Goal: Information Seeking & Learning: Learn about a topic

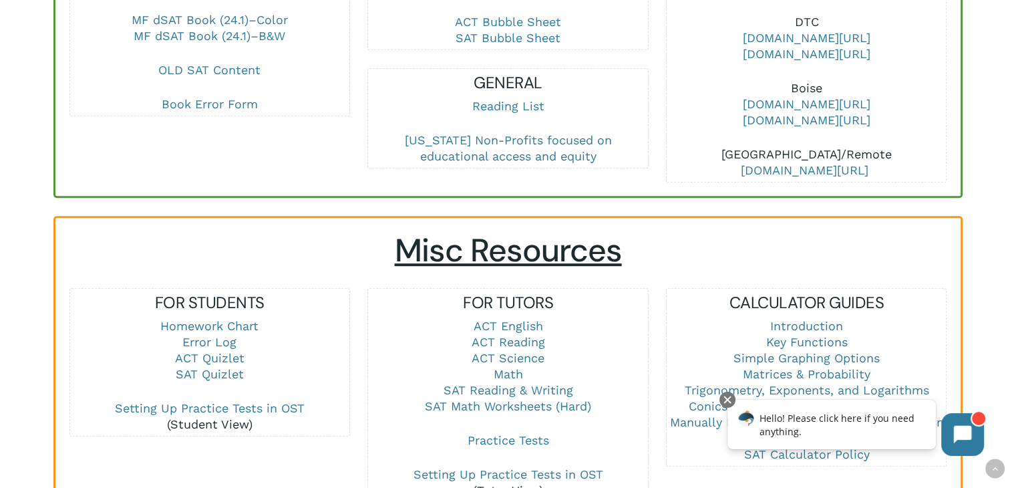
scroll to position [869, 0]
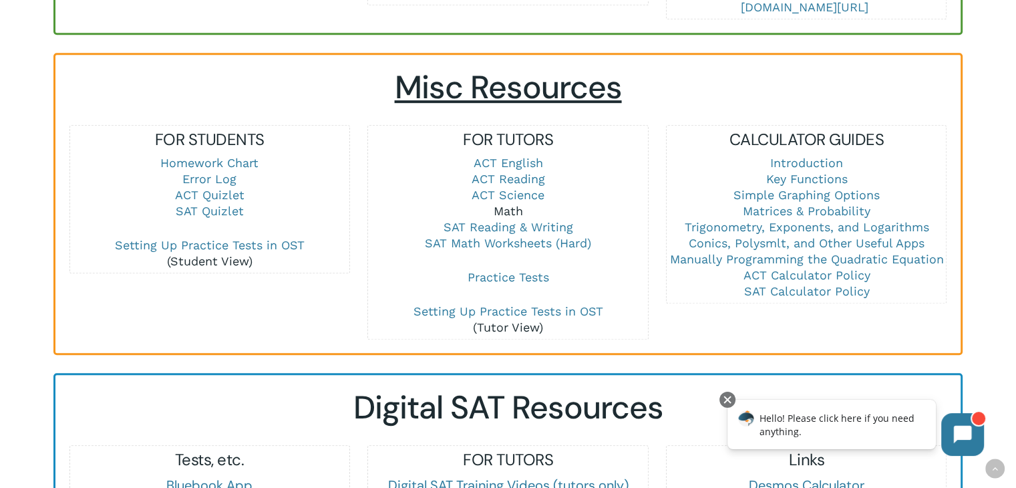
click at [509, 208] on link "Math" at bounding box center [507, 211] width 29 height 14
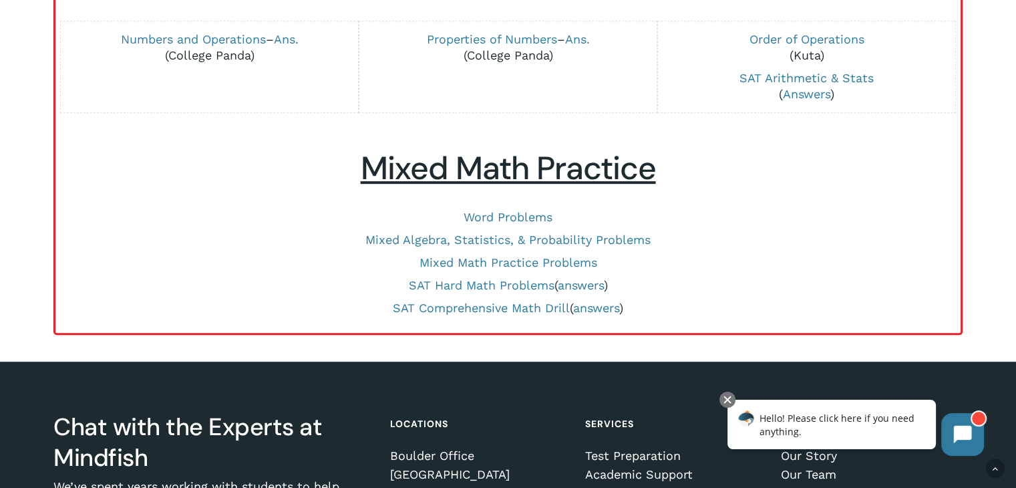
scroll to position [636, 0]
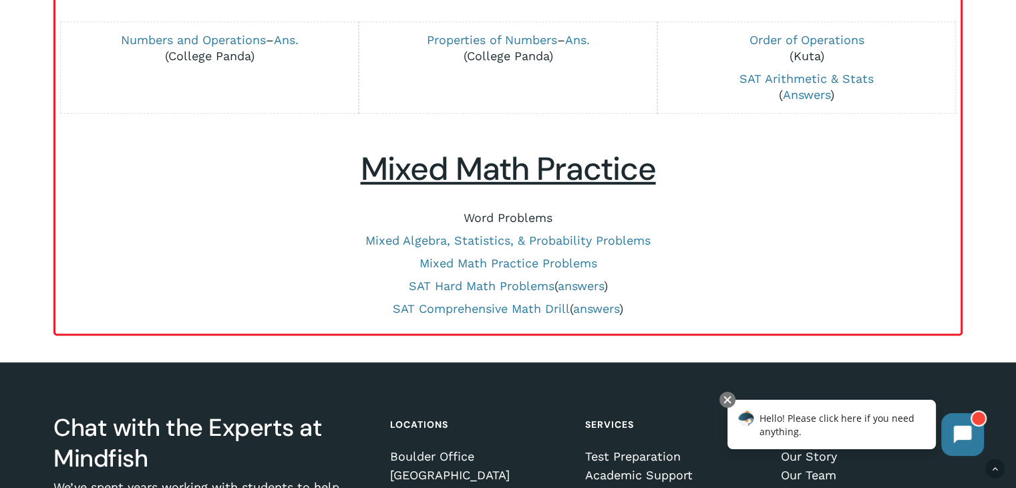
click at [501, 212] on link "Word Problems" at bounding box center [508, 218] width 89 height 14
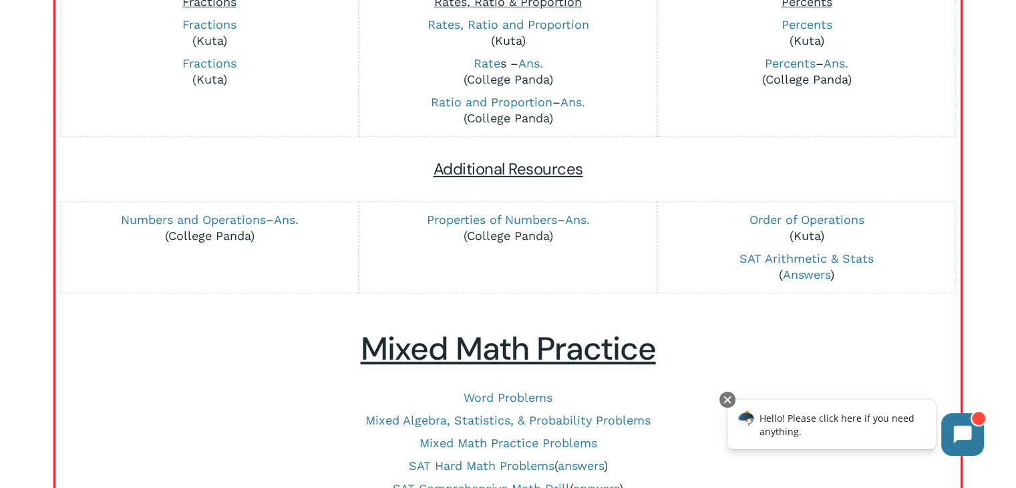
scroll to position [235, 0]
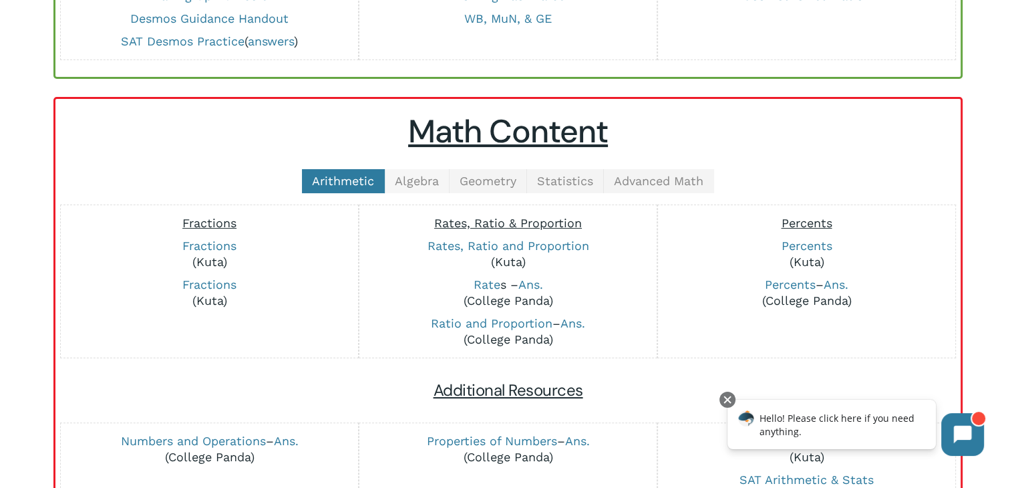
click at [422, 186] on link "Algebra" at bounding box center [417, 181] width 65 height 24
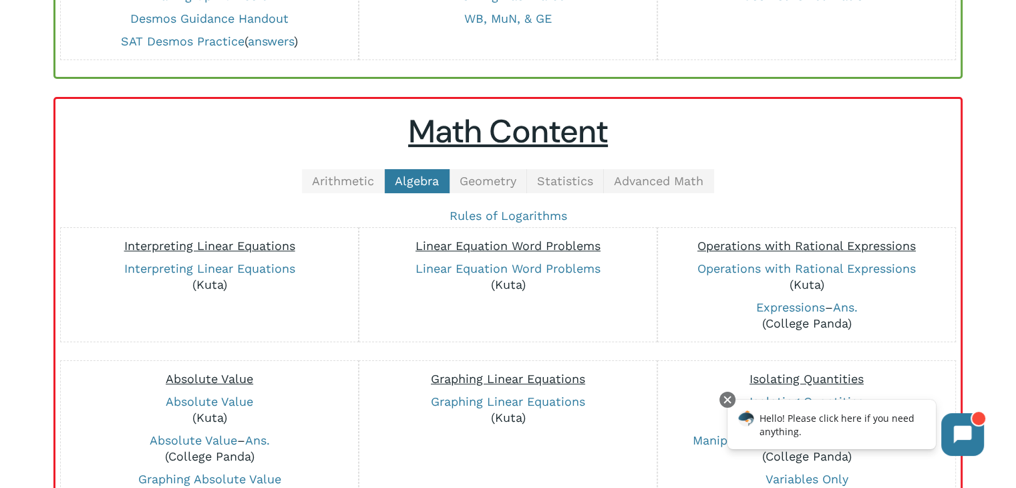
click at [366, 183] on span "Arithmetic" at bounding box center [343, 181] width 62 height 14
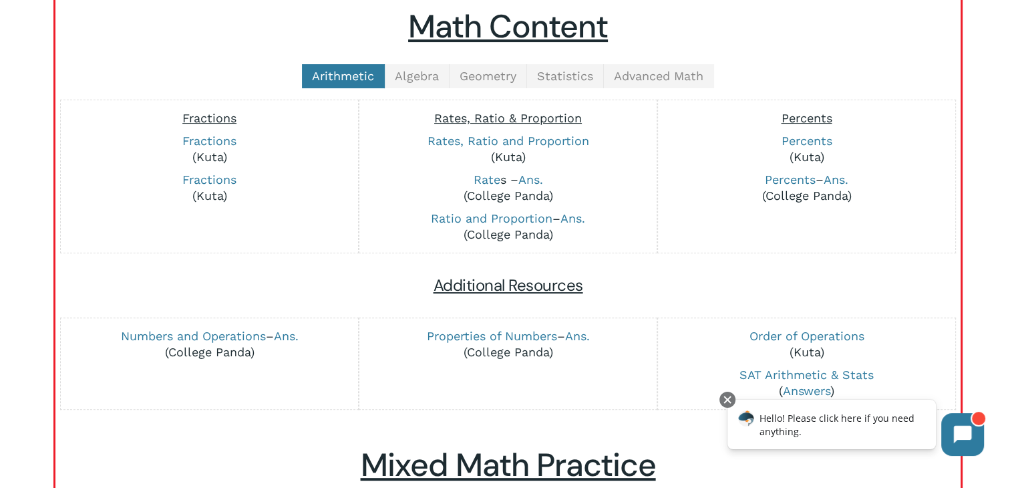
scroll to position [302, 0]
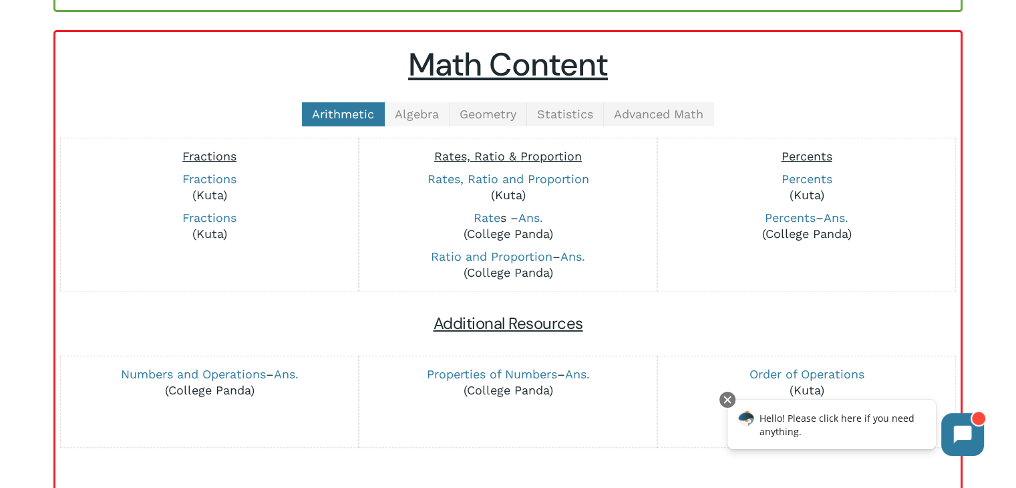
click at [424, 108] on span "Algebra" at bounding box center [417, 114] width 44 height 14
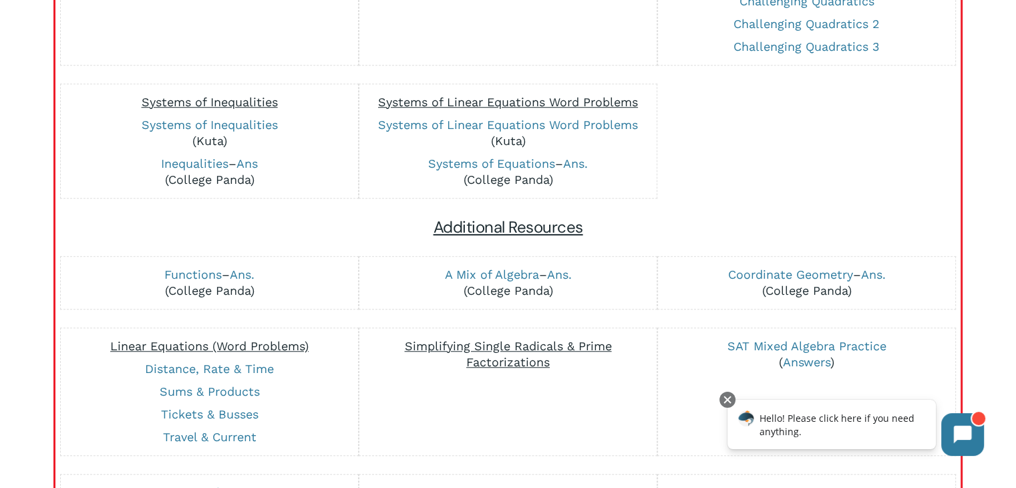
scroll to position [1104, 0]
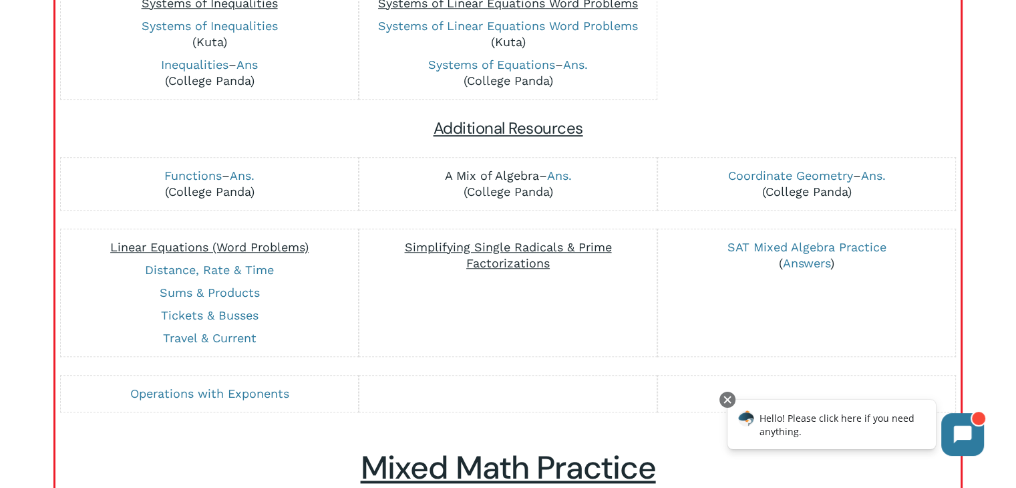
click at [520, 171] on link "A Mix of Algebra" at bounding box center [491, 175] width 94 height 14
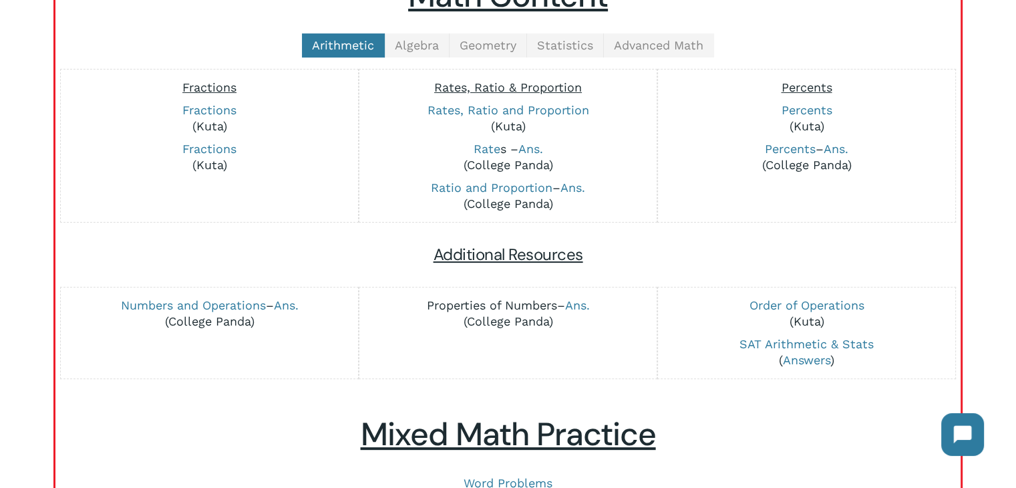
scroll to position [369, 0]
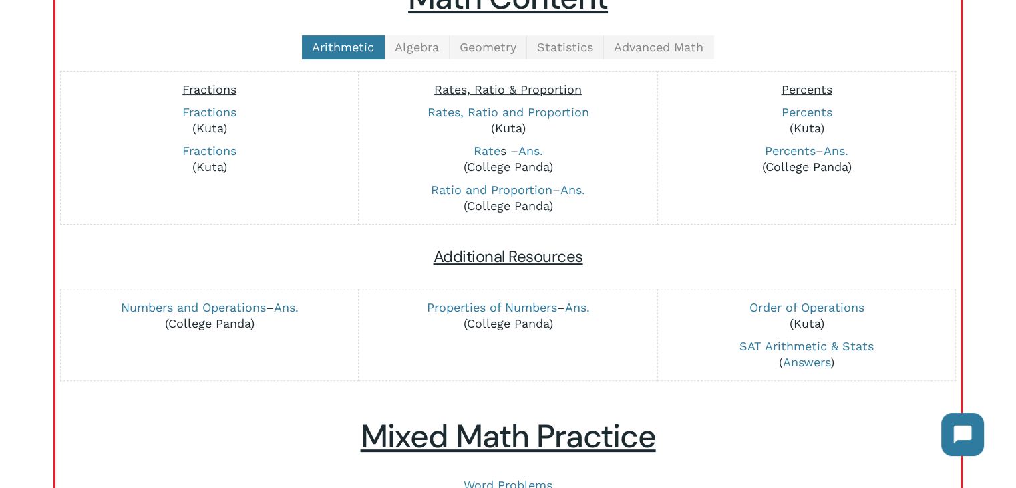
click at [432, 49] on span "Algebra" at bounding box center [417, 47] width 44 height 14
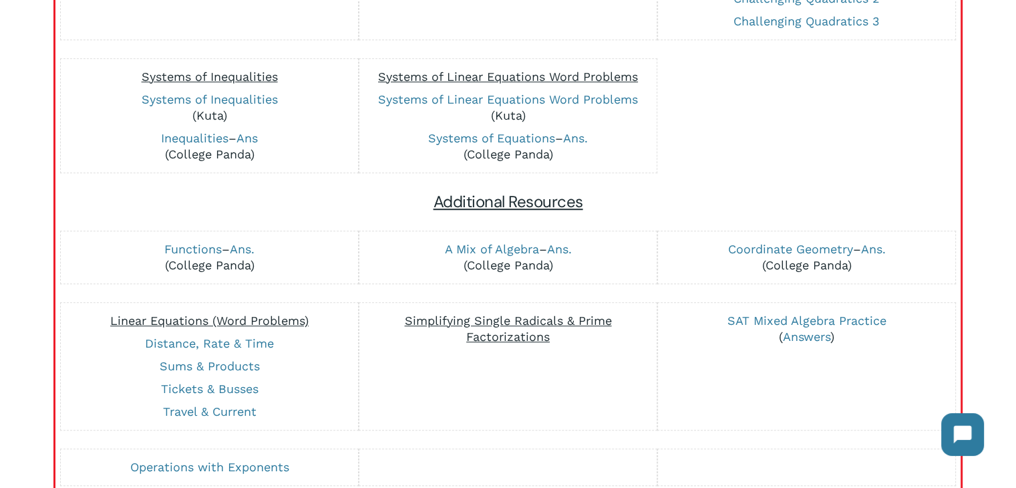
scroll to position [1104, 0]
